Goal: Information Seeking & Learning: Find specific fact

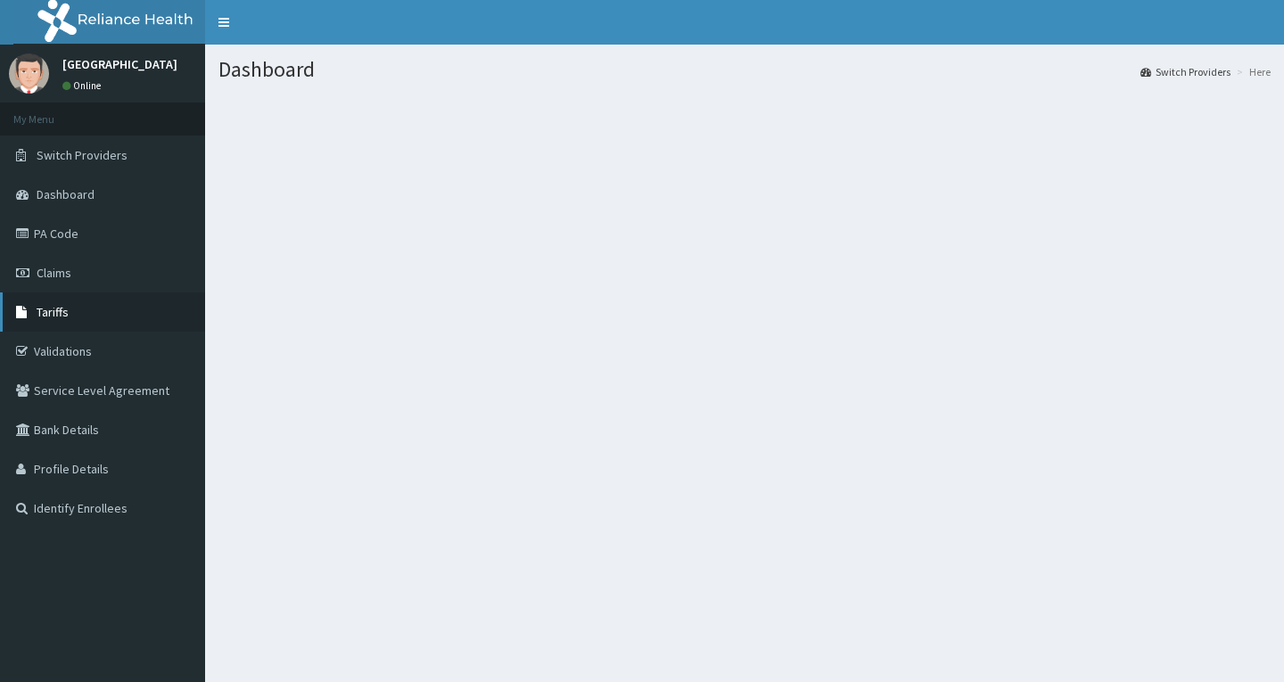
click at [56, 308] on span "Tariffs" at bounding box center [53, 312] width 32 height 16
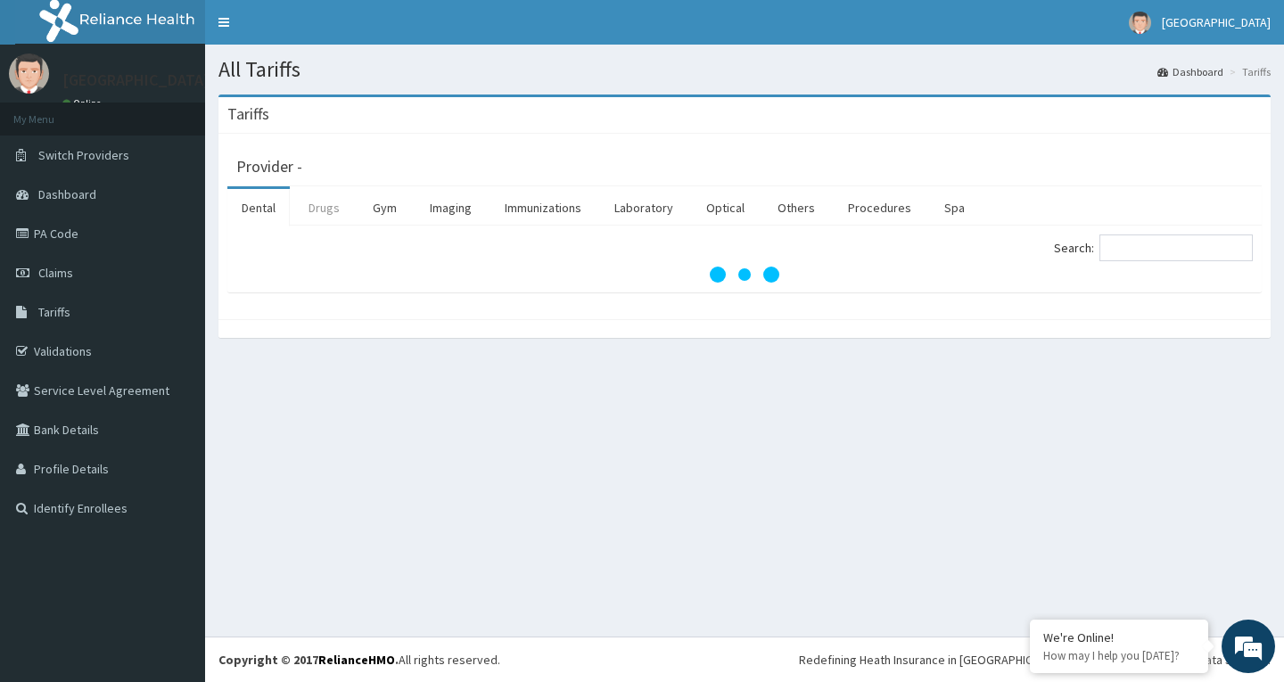
click at [324, 210] on link "Drugs" at bounding box center [324, 207] width 60 height 37
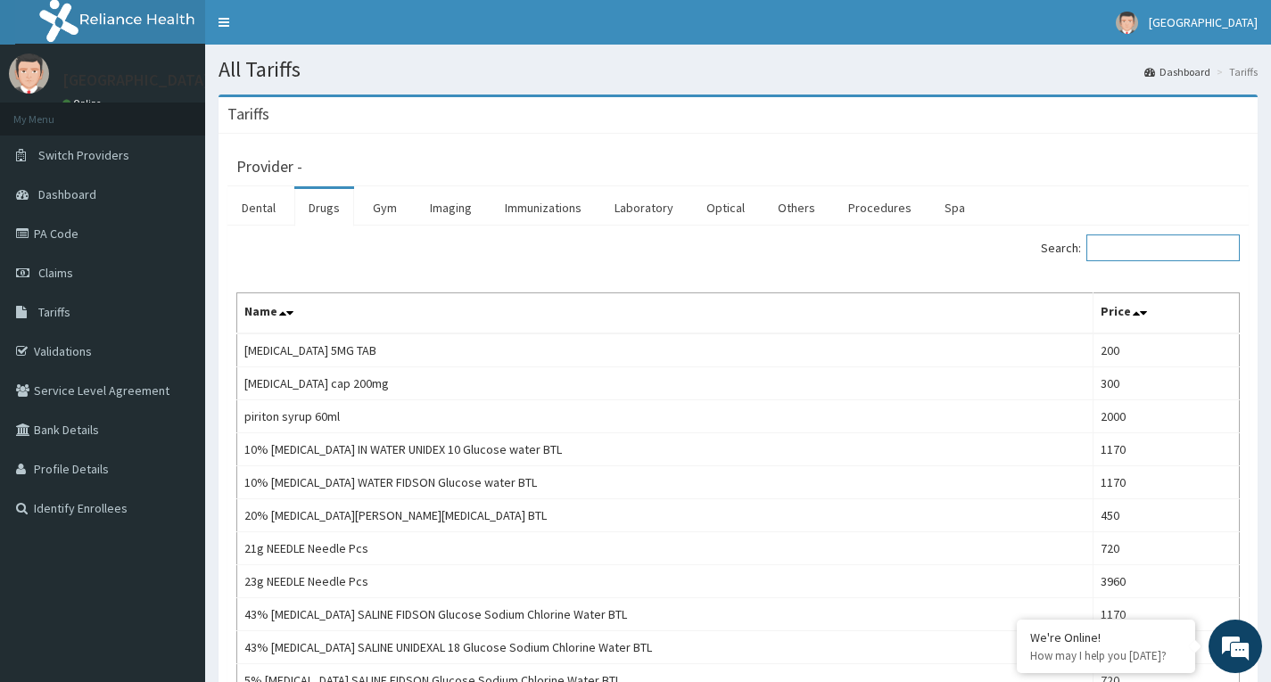
click at [1131, 253] on input "Search:" at bounding box center [1162, 248] width 153 height 27
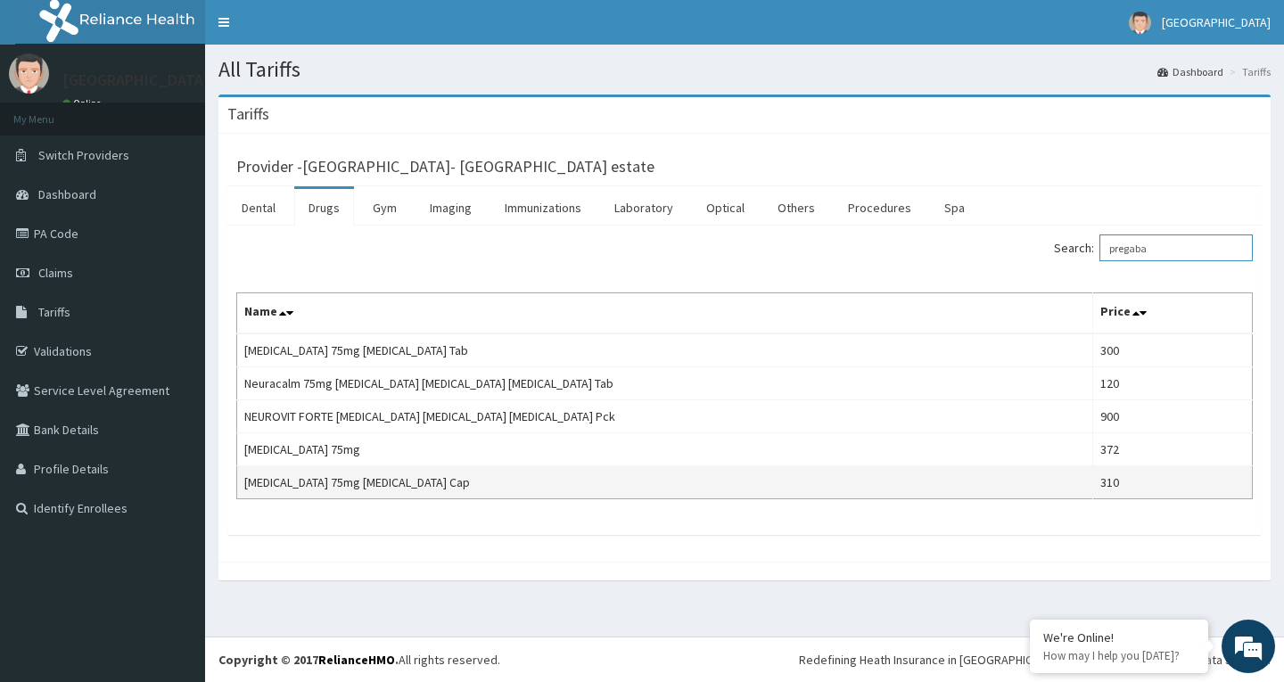
type input "pregaba"
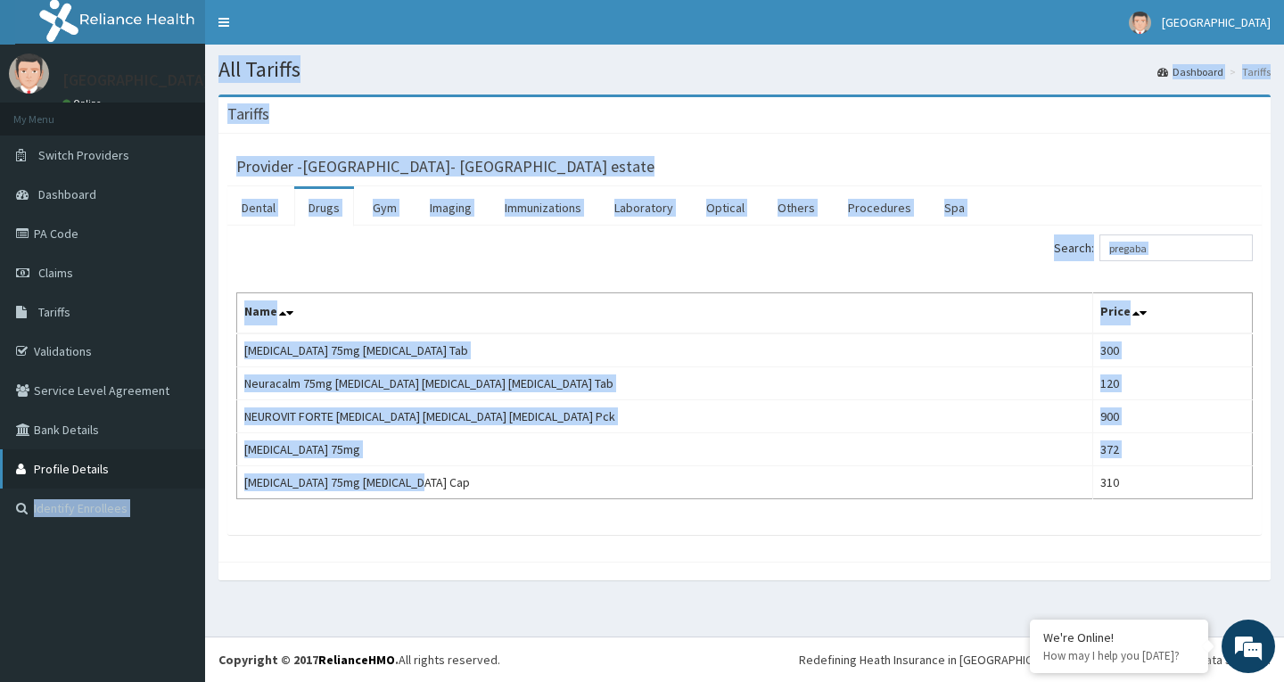
drag, startPoint x: 433, startPoint y: 484, endPoint x: 131, endPoint y: 488, distance: 301.5
click at [131, 488] on div "R EL Toggle navigation [GEOGRAPHIC_DATA] [GEOGRAPHIC_DATA] - [EMAIL_ADDRESS][DO…" at bounding box center [642, 341] width 1284 height 682
drag, startPoint x: 308, startPoint y: 525, endPoint x: 351, endPoint y: 515, distance: 45.0
click at [308, 525] on div "Search: pregaba Name Price [MEDICAL_DATA] 75mg [MEDICAL_DATA] Tab 300 Neuracalm…" at bounding box center [744, 381] width 1035 height 310
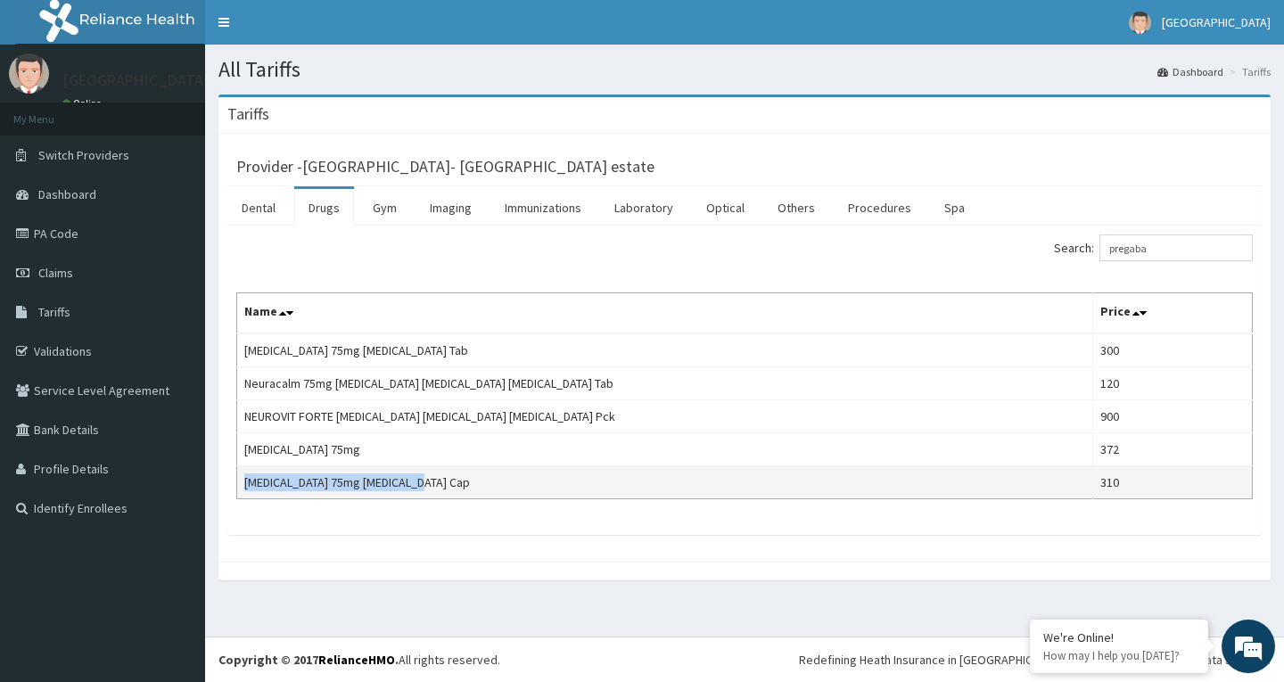
drag, startPoint x: 419, startPoint y: 491, endPoint x: 243, endPoint y: 491, distance: 176.6
click at [243, 491] on td "[MEDICAL_DATA] 75mg [MEDICAL_DATA] Cap" at bounding box center [665, 482] width 856 height 33
copy td "[MEDICAL_DATA] 75mg [MEDICAL_DATA] Cap"
